Goal: Information Seeking & Learning: Understand process/instructions

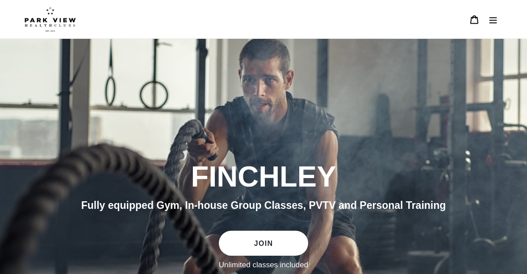
click at [497, 22] on button "Menu" at bounding box center [492, 19] width 19 height 19
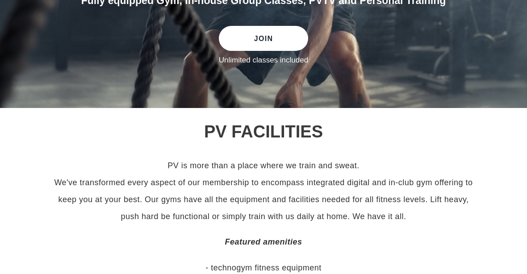
scroll to position [301, 0]
click at [252, 51] on link "JOIN" at bounding box center [263, 38] width 89 height 25
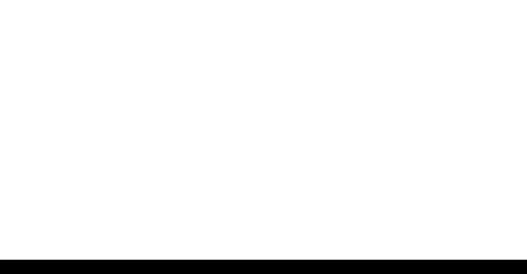
scroll to position [1000, 0]
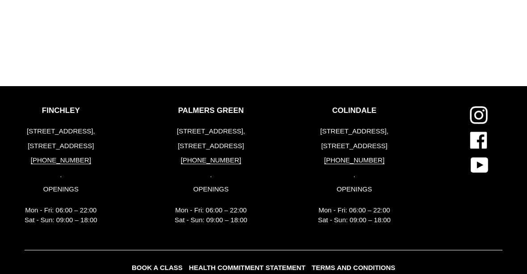
click at [357, 275] on link "TERMS AND CONDITIONS" at bounding box center [353, 268] width 88 height 13
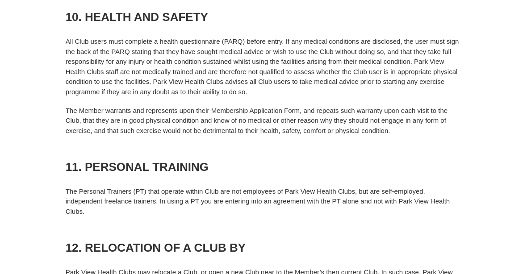
scroll to position [2064, 0]
